Goal: Information Seeking & Learning: Learn about a topic

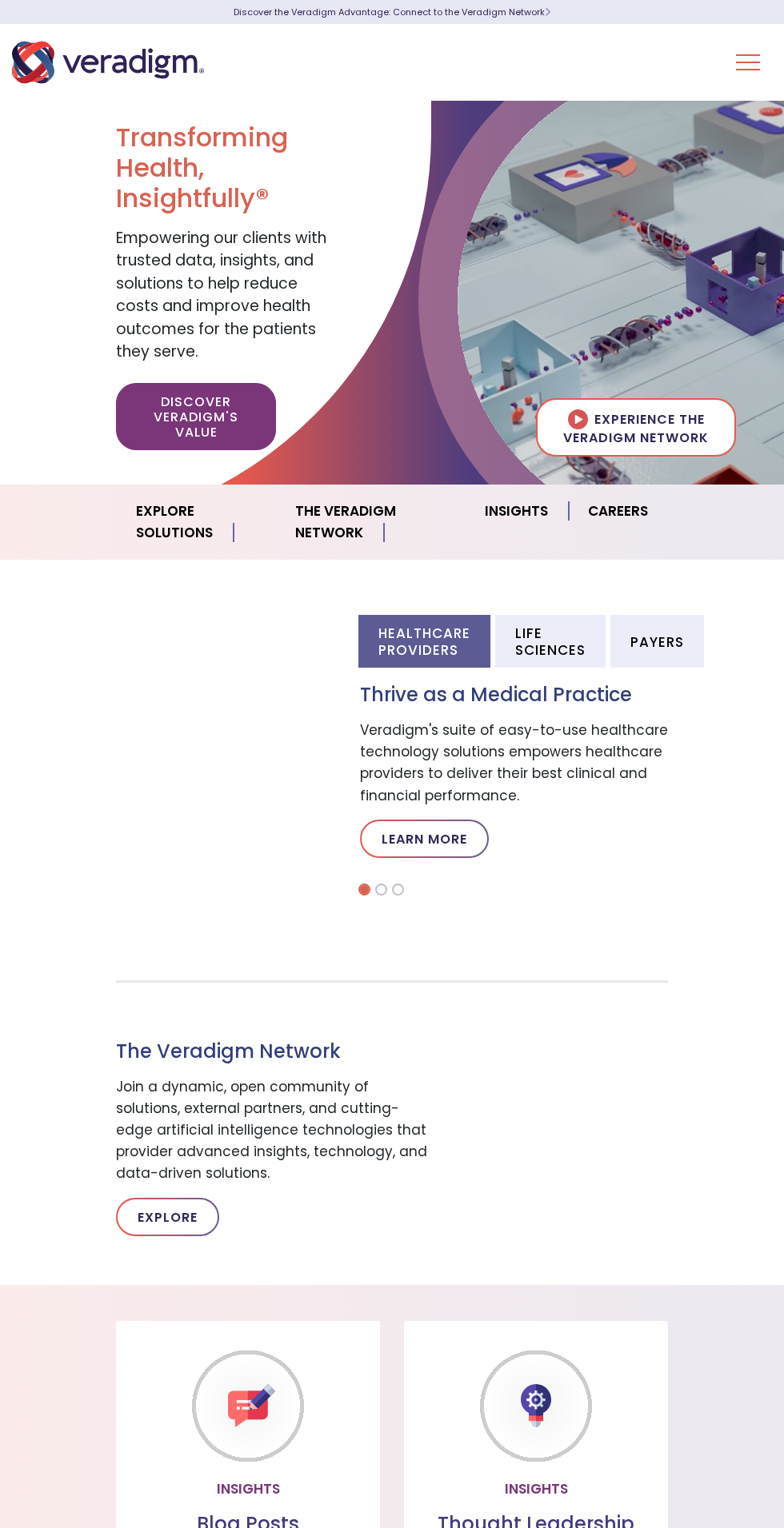
click at [741, 72] on button "Toggle Navigation Menu" at bounding box center [747, 63] width 24 height 42
click at [743, 71] on button "Toggle Navigation Menu" at bounding box center [747, 63] width 24 height 42
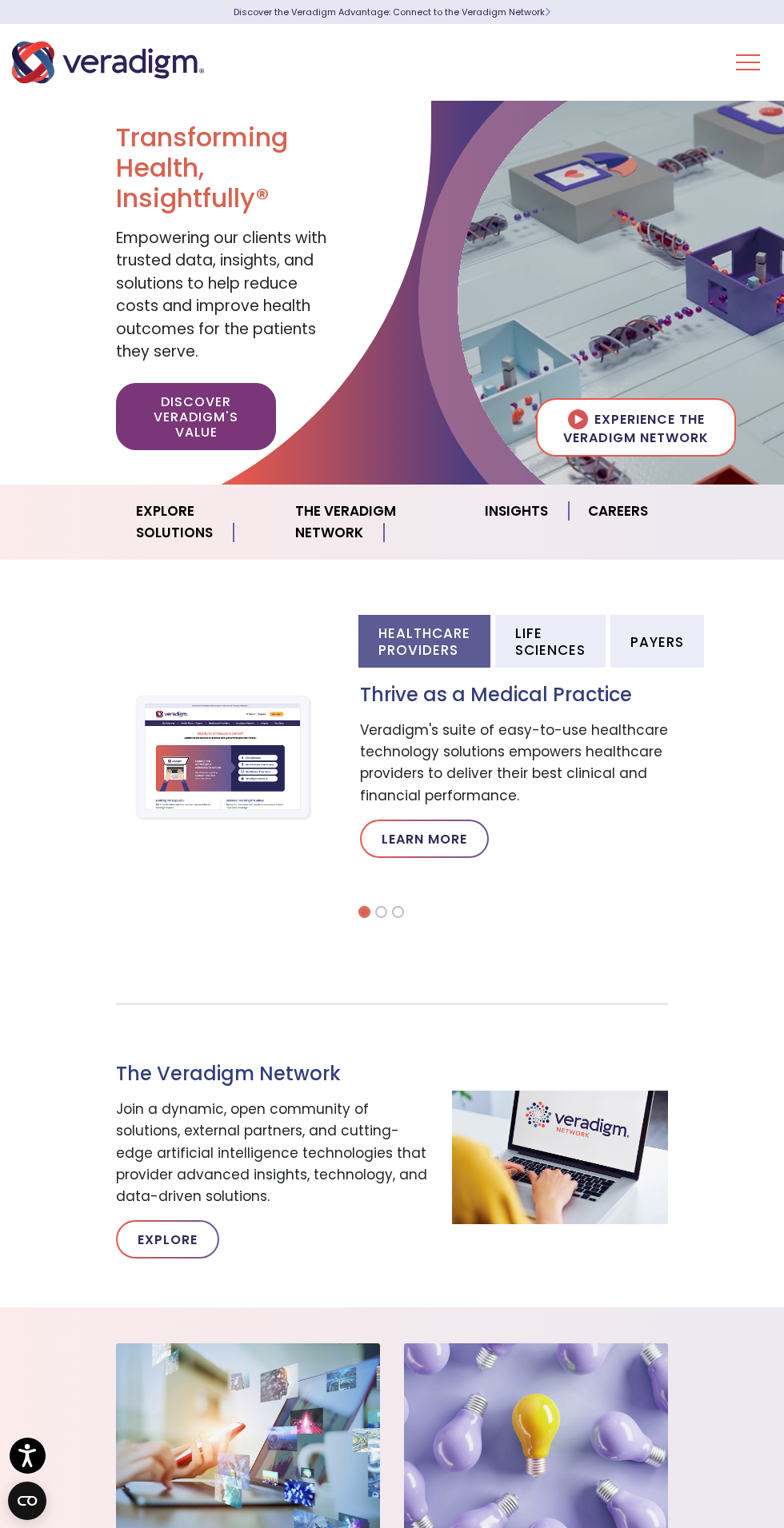
click at [514, 512] on link "Insights" at bounding box center [517, 512] width 104 height 41
click at [743, 69] on button "Toggle Navigation Menu" at bounding box center [747, 63] width 24 height 42
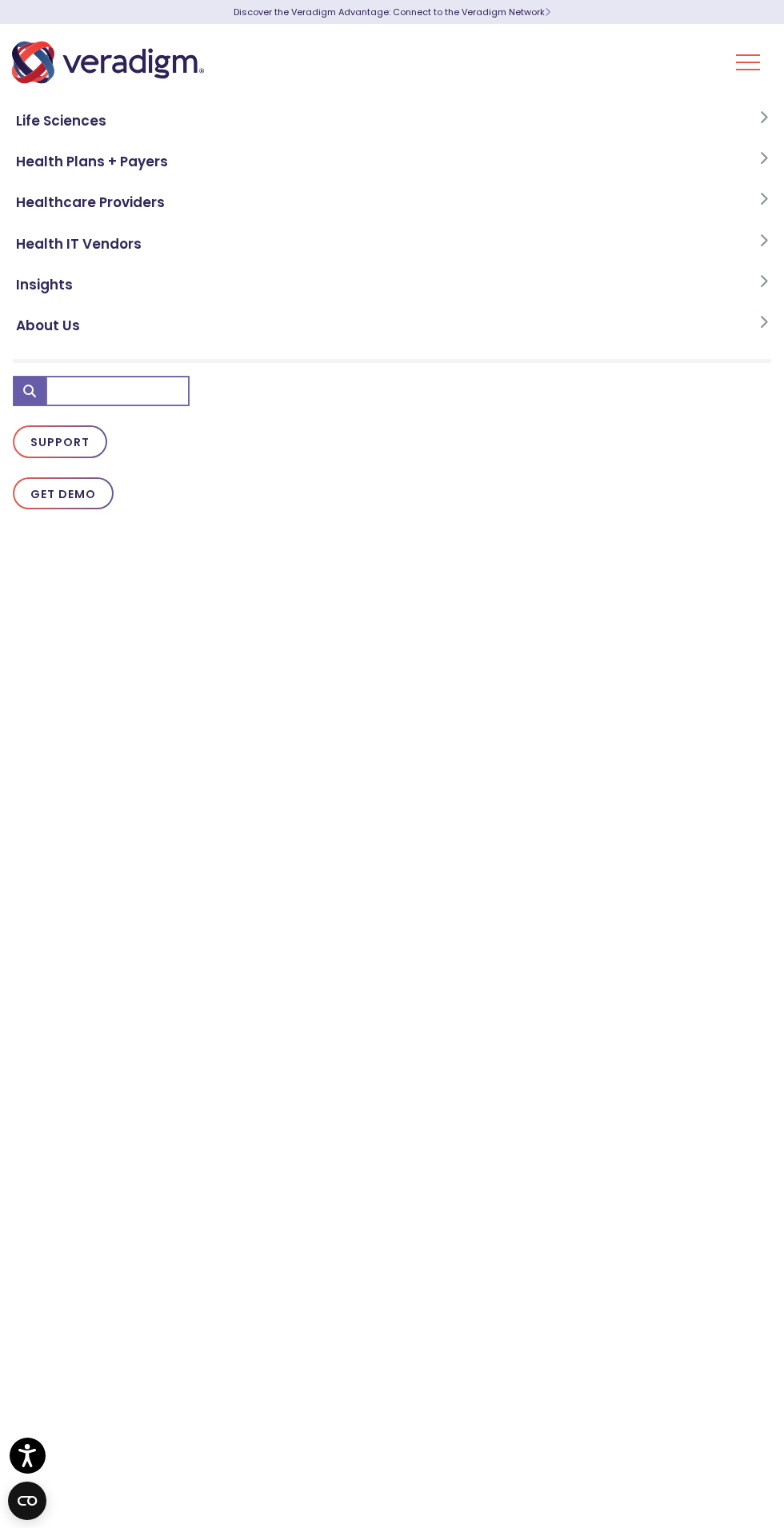
click at [64, 344] on link "About Us" at bounding box center [391, 326] width 758 height 41
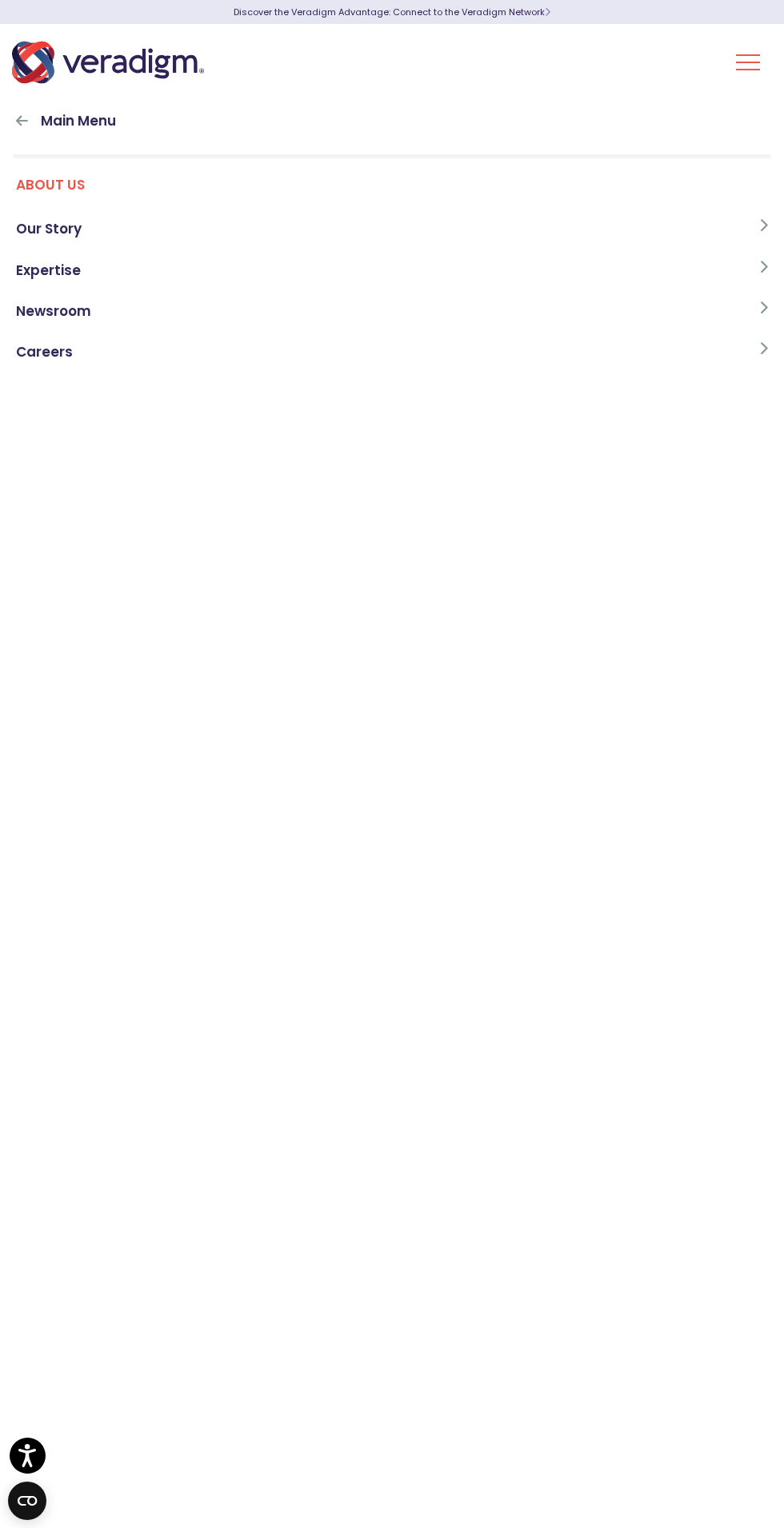
click at [48, 252] on link "Expertise" at bounding box center [391, 271] width 758 height 41
click at [21, 121] on icon at bounding box center [21, 120] width 12 height 13
click at [72, 234] on link "Our Story" at bounding box center [391, 230] width 758 height 41
click at [62, 220] on link "Who We Are" at bounding box center [391, 230] width 758 height 41
